Goal: Task Accomplishment & Management: Use online tool/utility

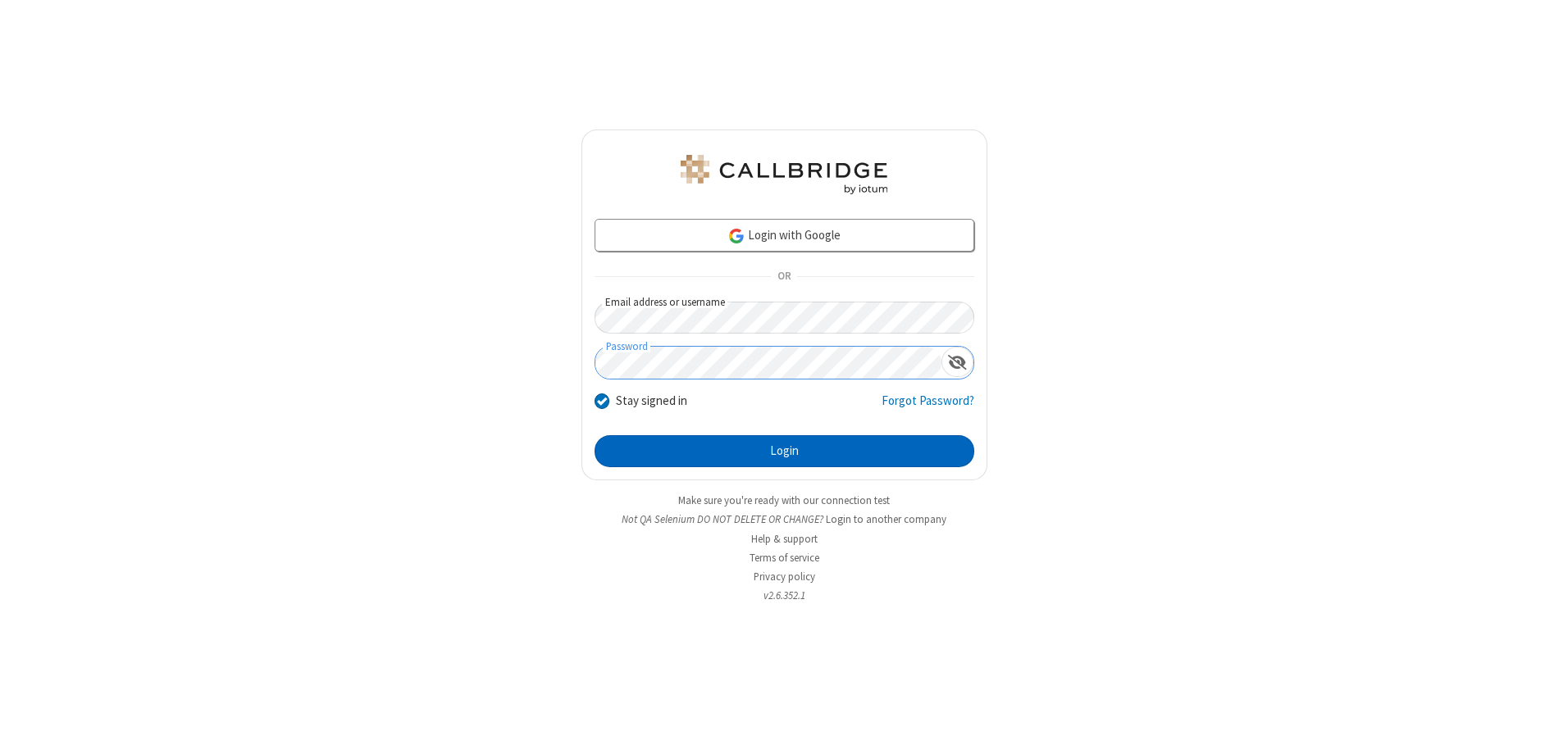
click at [784, 451] on button "Login" at bounding box center [784, 451] width 380 height 33
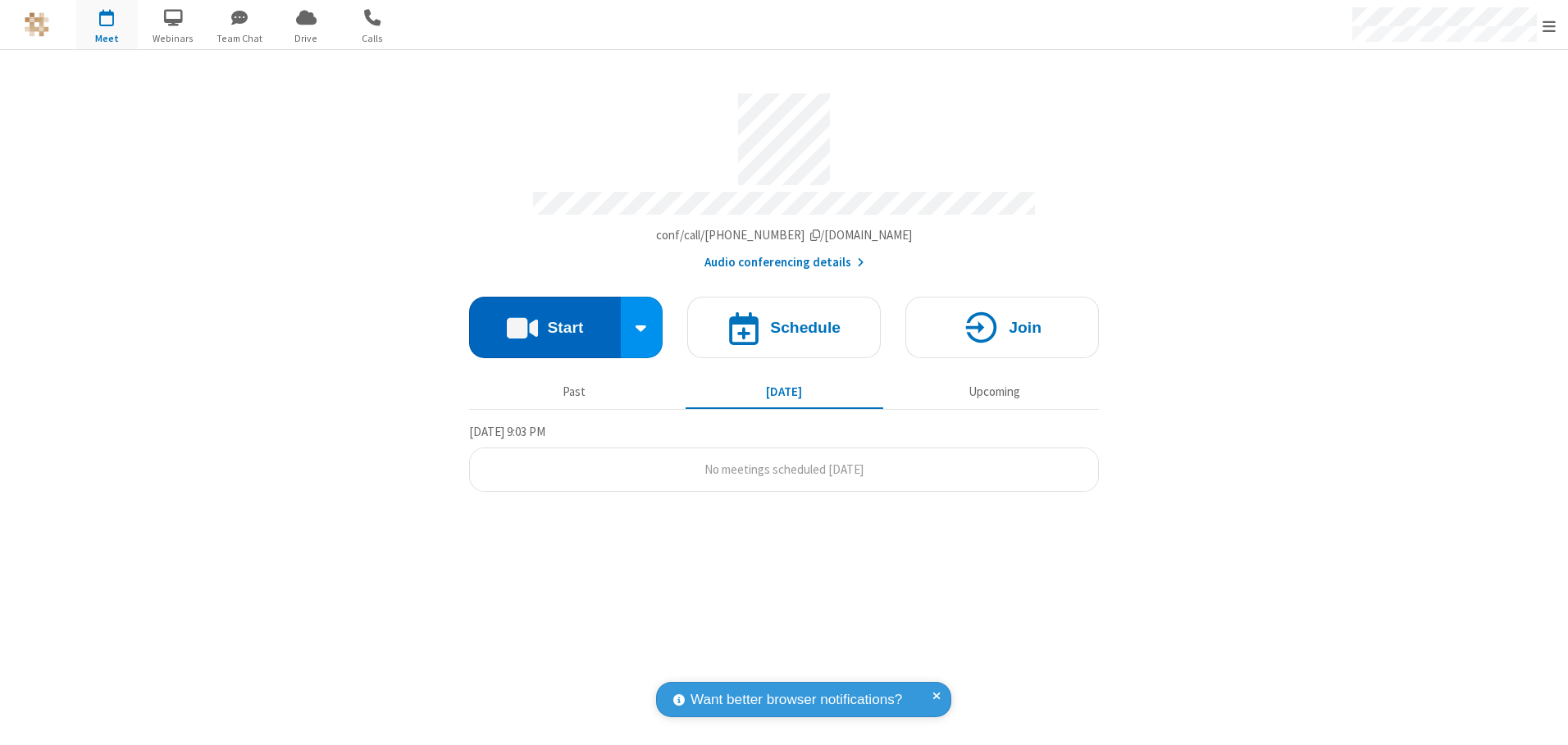
click at [545, 321] on button "Start" at bounding box center [545, 327] width 152 height 61
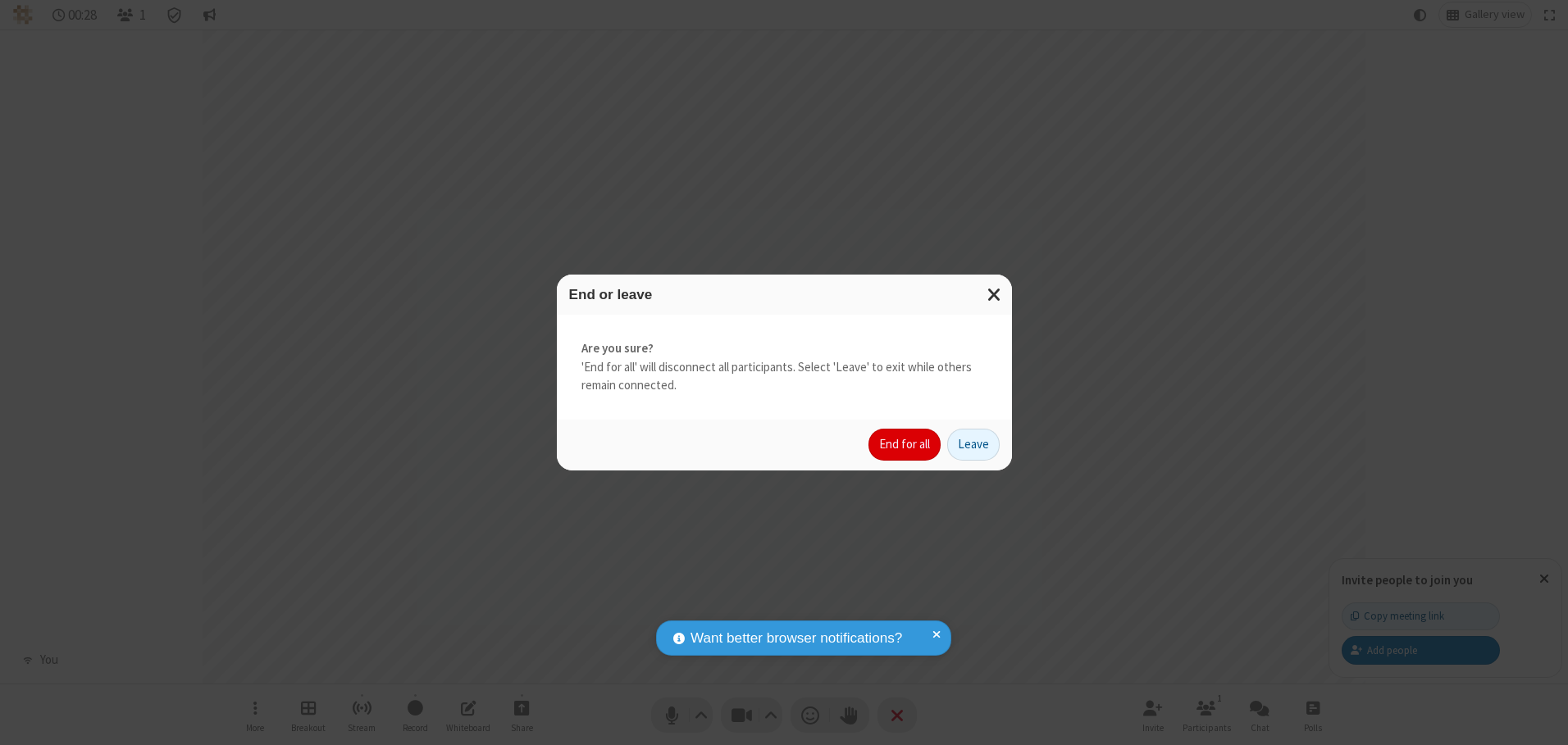
click at [905, 444] on button "End for all" at bounding box center [904, 444] width 72 height 33
